Goal: Task Accomplishment & Management: Use online tool/utility

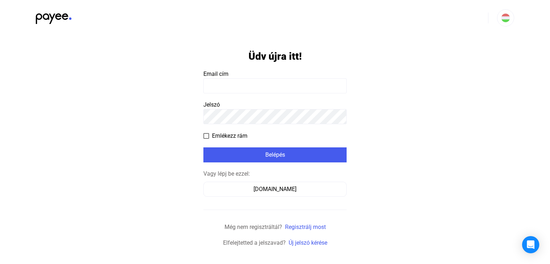
click at [275, 83] on input at bounding box center [274, 85] width 143 height 15
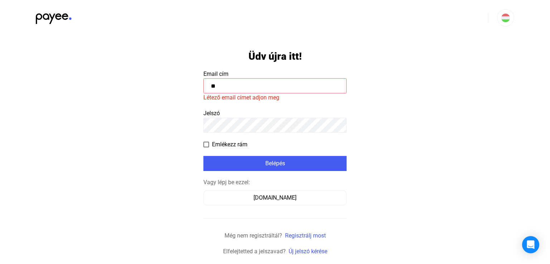
type input "*"
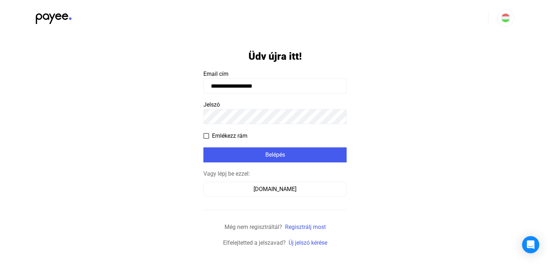
type input "**********"
click at [208, 137] on span at bounding box center [206, 136] width 6 height 6
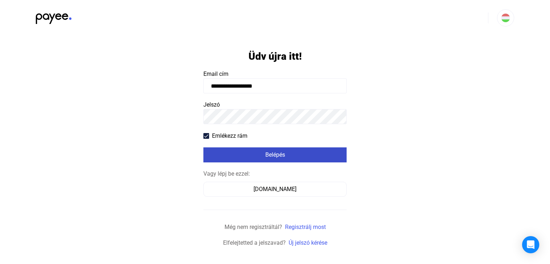
click at [258, 157] on div "Belépés" at bounding box center [275, 155] width 139 height 9
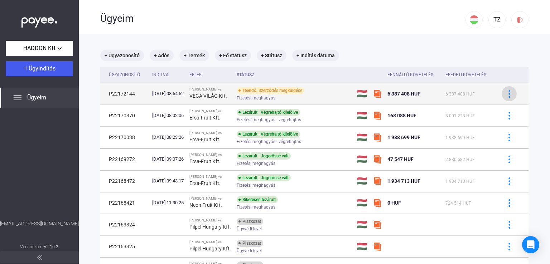
click at [506, 97] on img at bounding box center [510, 94] width 8 height 8
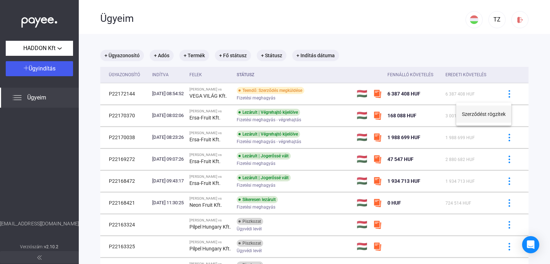
click at [496, 113] on button "Szerződést rögzítek" at bounding box center [483, 114] width 55 height 17
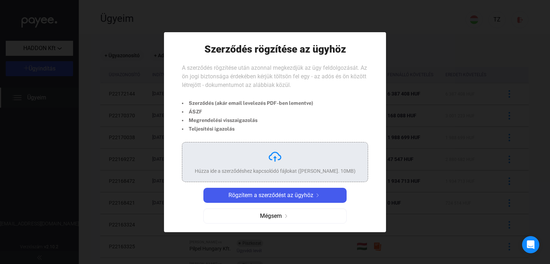
click at [271, 162] on img at bounding box center [275, 157] width 14 height 14
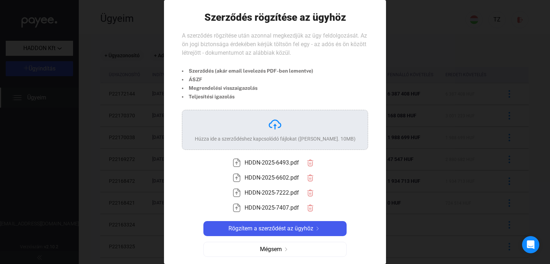
scroll to position [1, 0]
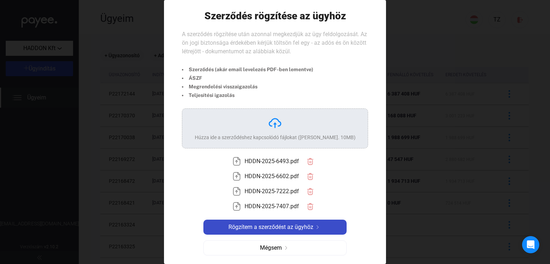
click at [279, 225] on span "Rögzítem a szerződést az ügyhöz" at bounding box center [271, 227] width 85 height 9
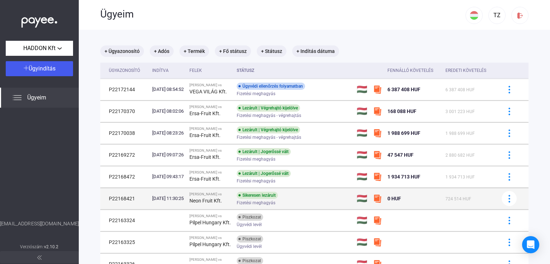
scroll to position [0, 0]
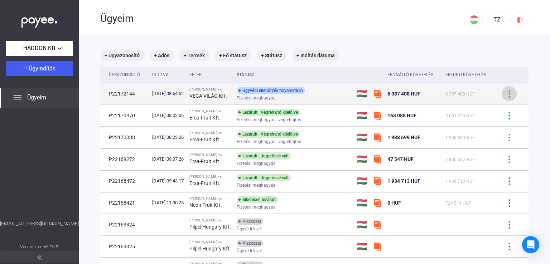
click at [506, 96] on img at bounding box center [510, 94] width 8 height 8
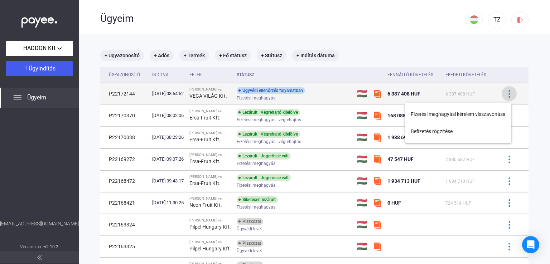
click at [502, 96] on div at bounding box center [275, 132] width 550 height 264
